Goal: Obtain resource: Download file/media

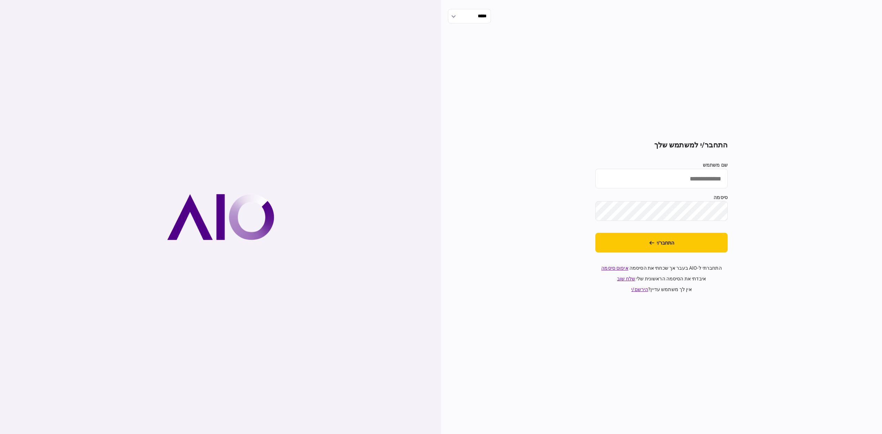
type input "**********"
click at [711, 242] on button "התחבר/י" at bounding box center [661, 243] width 132 height 20
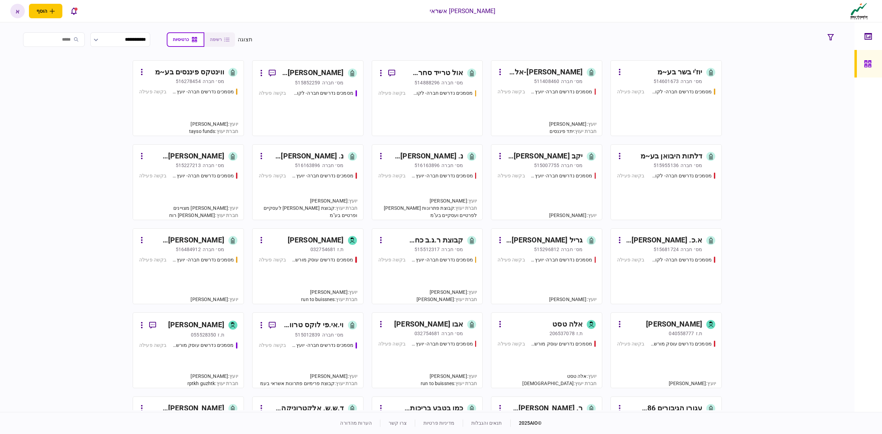
click at [299, 99] on div "מסמכים נדרשים חברה- לקוח קצה - ישיר בקשה פעילה" at bounding box center [308, 110] width 98 height 40
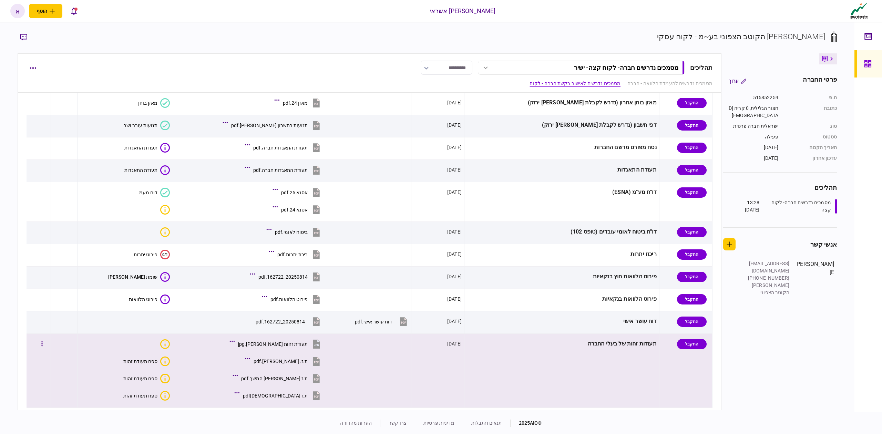
scroll to position [459, 0]
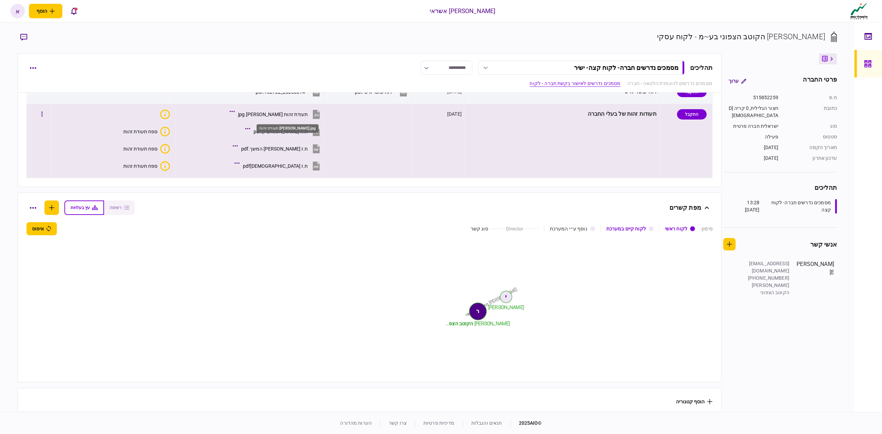
drag, startPoint x: 285, startPoint y: 117, endPoint x: 290, endPoint y: 119, distance: 5.4
click at [285, 117] on div "תעודת זהות [PERSON_NAME].jpg" at bounding box center [273, 115] width 70 height 6
click at [289, 117] on div "תעודת זהות [PERSON_NAME].jpg" at bounding box center [273, 115] width 70 height 6
click at [314, 116] on icon at bounding box center [317, 113] width 6 height 6
click at [313, 167] on icon at bounding box center [316, 166] width 7 height 9
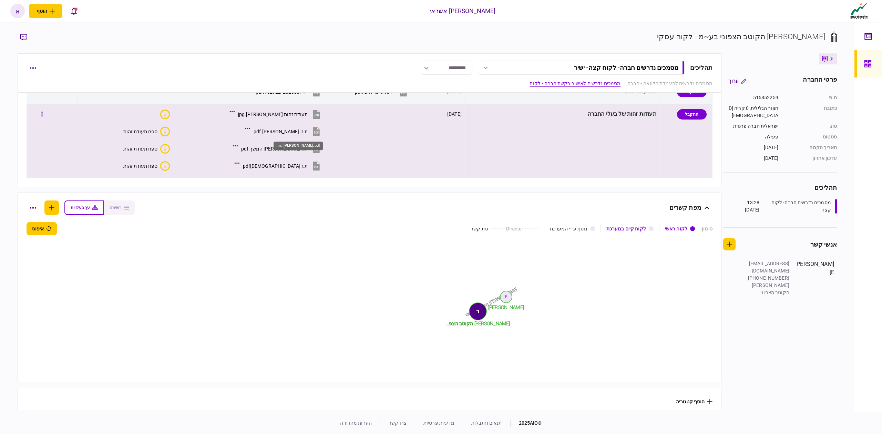
drag, startPoint x: 294, startPoint y: 132, endPoint x: 359, endPoint y: 137, distance: 65.0
click at [294, 132] on div "ת.ז. [PERSON_NAME].pdf" at bounding box center [281, 132] width 54 height 6
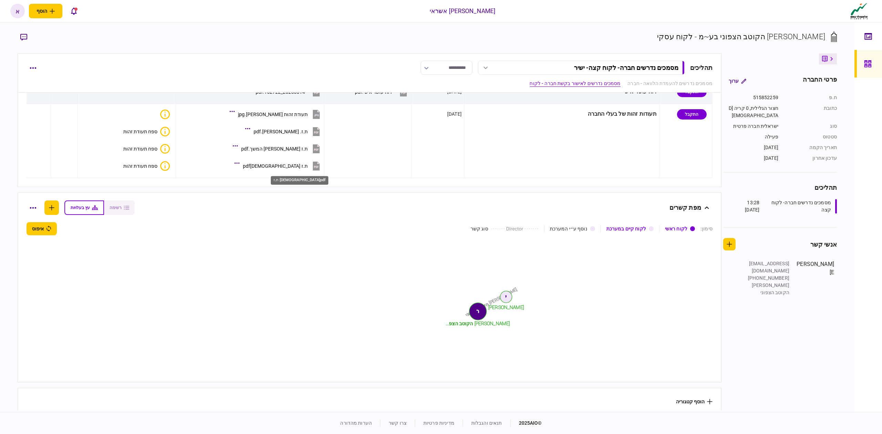
click at [291, 166] on div "ת.ז [DEMOGRAPHIC_DATA]pdf" at bounding box center [275, 166] width 65 height 6
drag, startPoint x: 310, startPoint y: 169, endPoint x: 334, endPoint y: 167, distance: 23.8
click at [313, 169] on icon at bounding box center [316, 166] width 7 height 9
click at [870, 66] on icon at bounding box center [868, 64] width 8 height 8
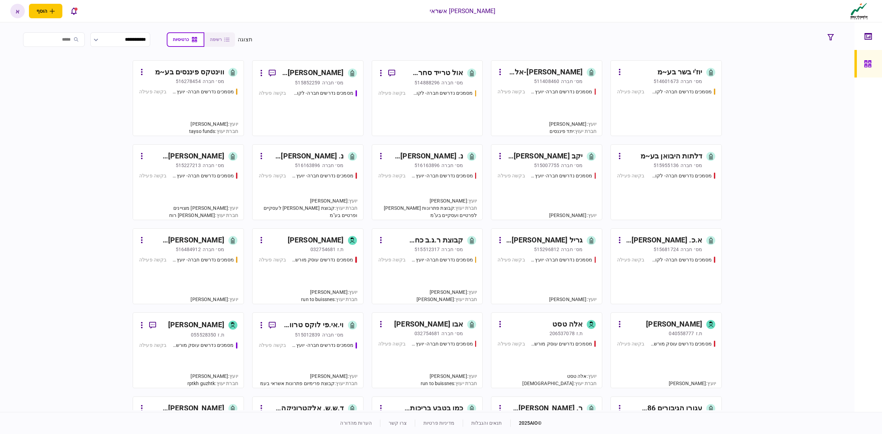
click at [693, 103] on div "מסמכים נדרשים חברה- לקוח קצה - ישיר בקשה פעילה" at bounding box center [666, 109] width 98 height 42
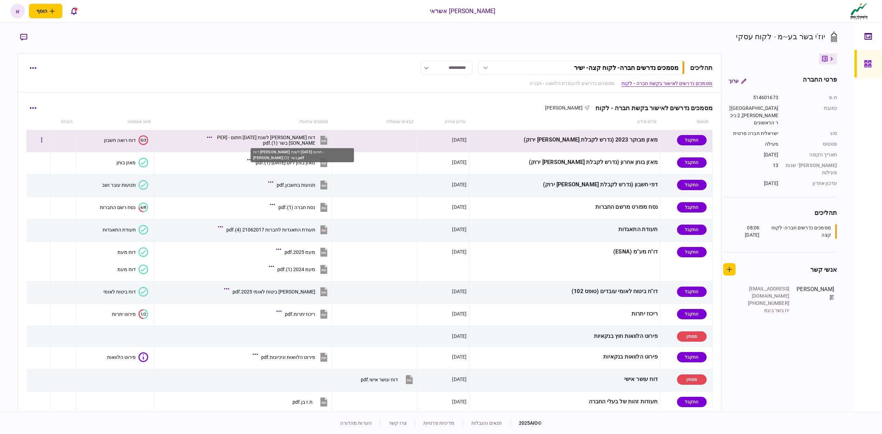
drag, startPoint x: 298, startPoint y: 142, endPoint x: 310, endPoint y: 137, distance: 12.7
click at [298, 142] on div "דוח [PERSON_NAME] לשנת [DATE] חתום - [PERSON_NAME] בשר (1).pdf" at bounding box center [265, 140] width 100 height 11
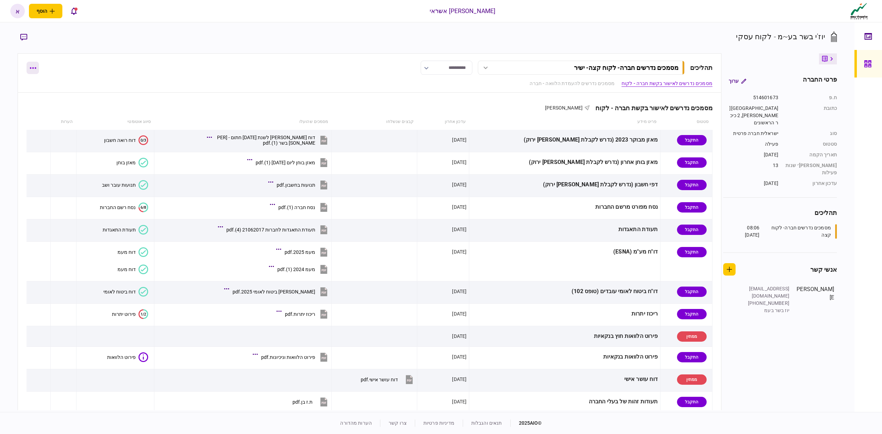
click at [31, 71] on button "button" at bounding box center [33, 68] width 12 height 12
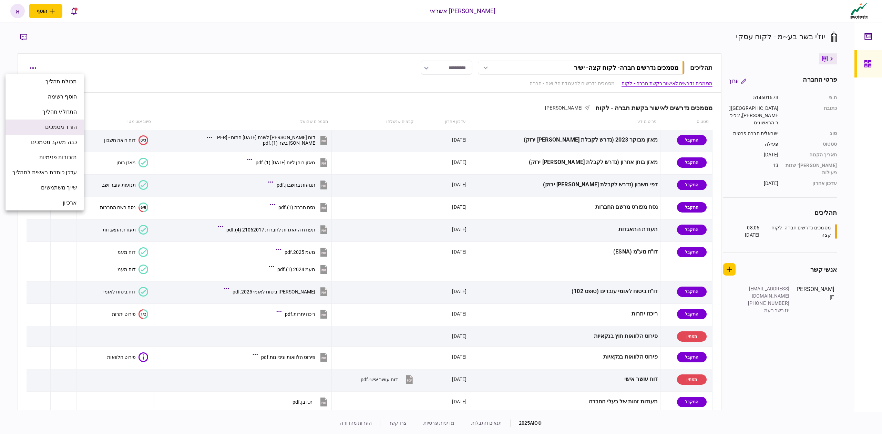
click at [54, 128] on span "הורד מסמכים" at bounding box center [61, 127] width 32 height 8
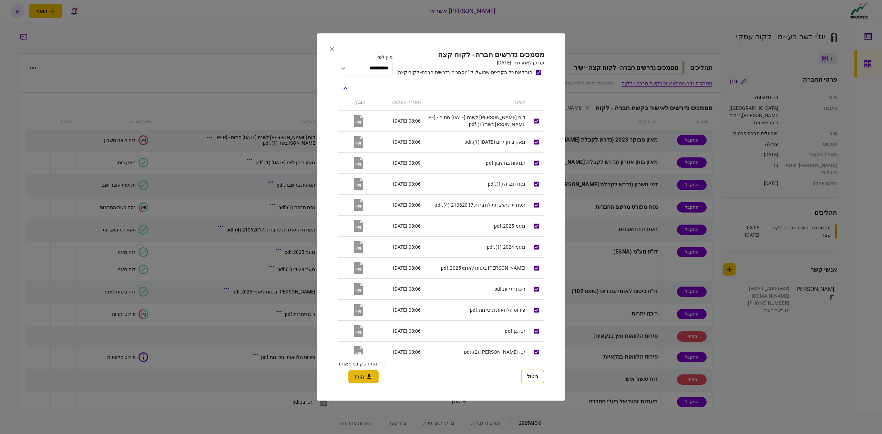
click at [359, 382] on button "הורד" at bounding box center [363, 376] width 30 height 13
